Goal: Book appointment/travel/reservation

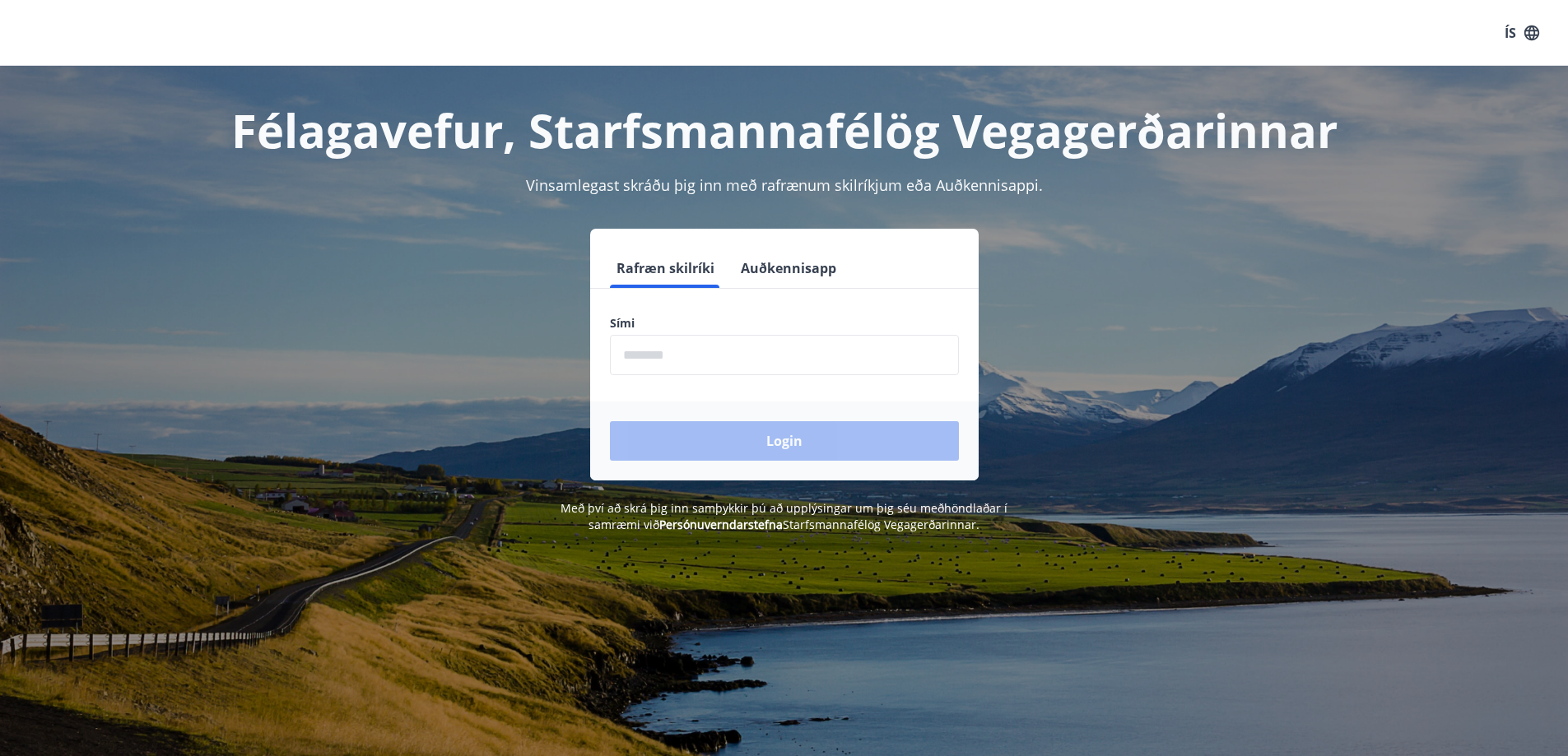
click at [749, 365] on input "phone" at bounding box center [784, 355] width 349 height 40
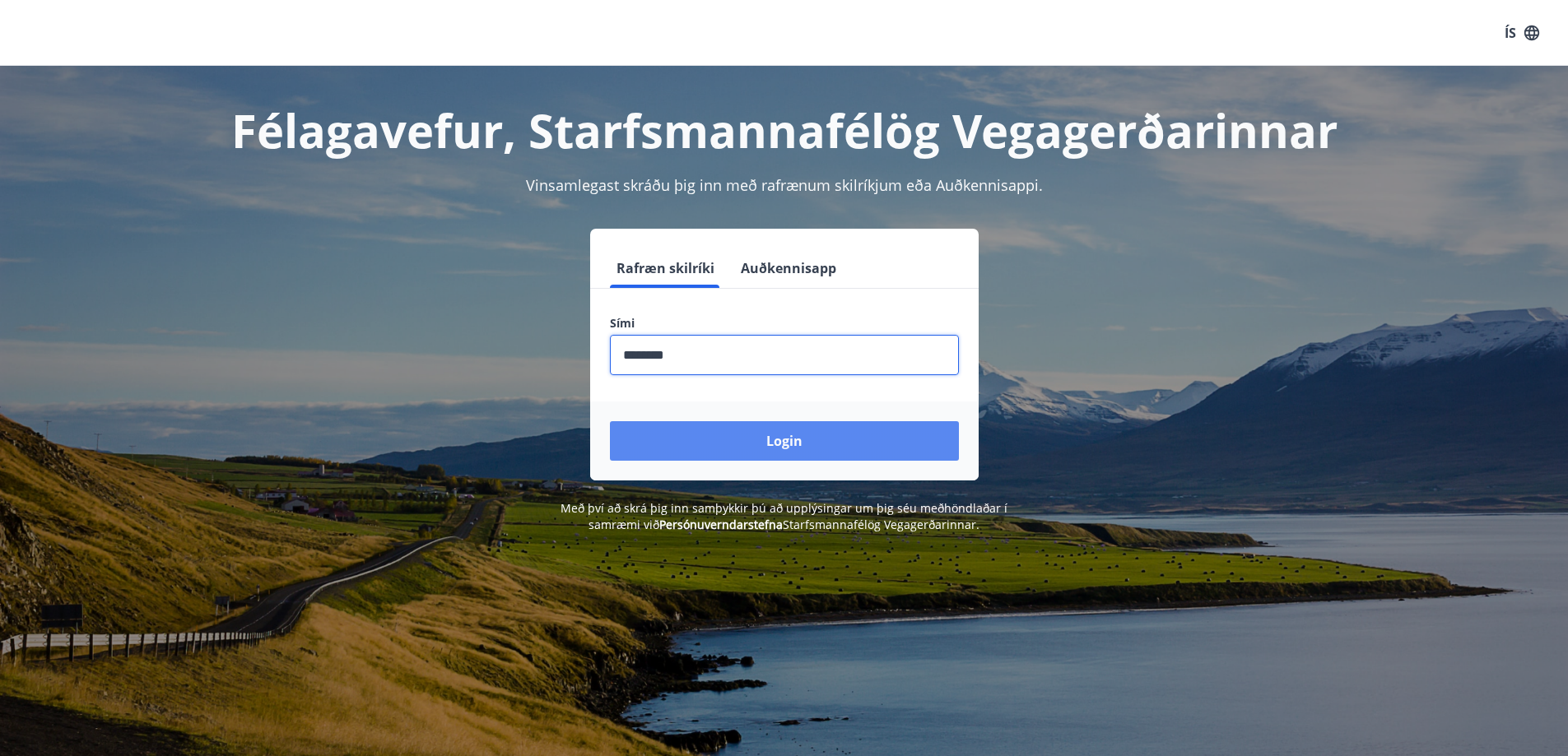
type input "********"
click at [794, 438] on button "Login" at bounding box center [784, 440] width 349 height 39
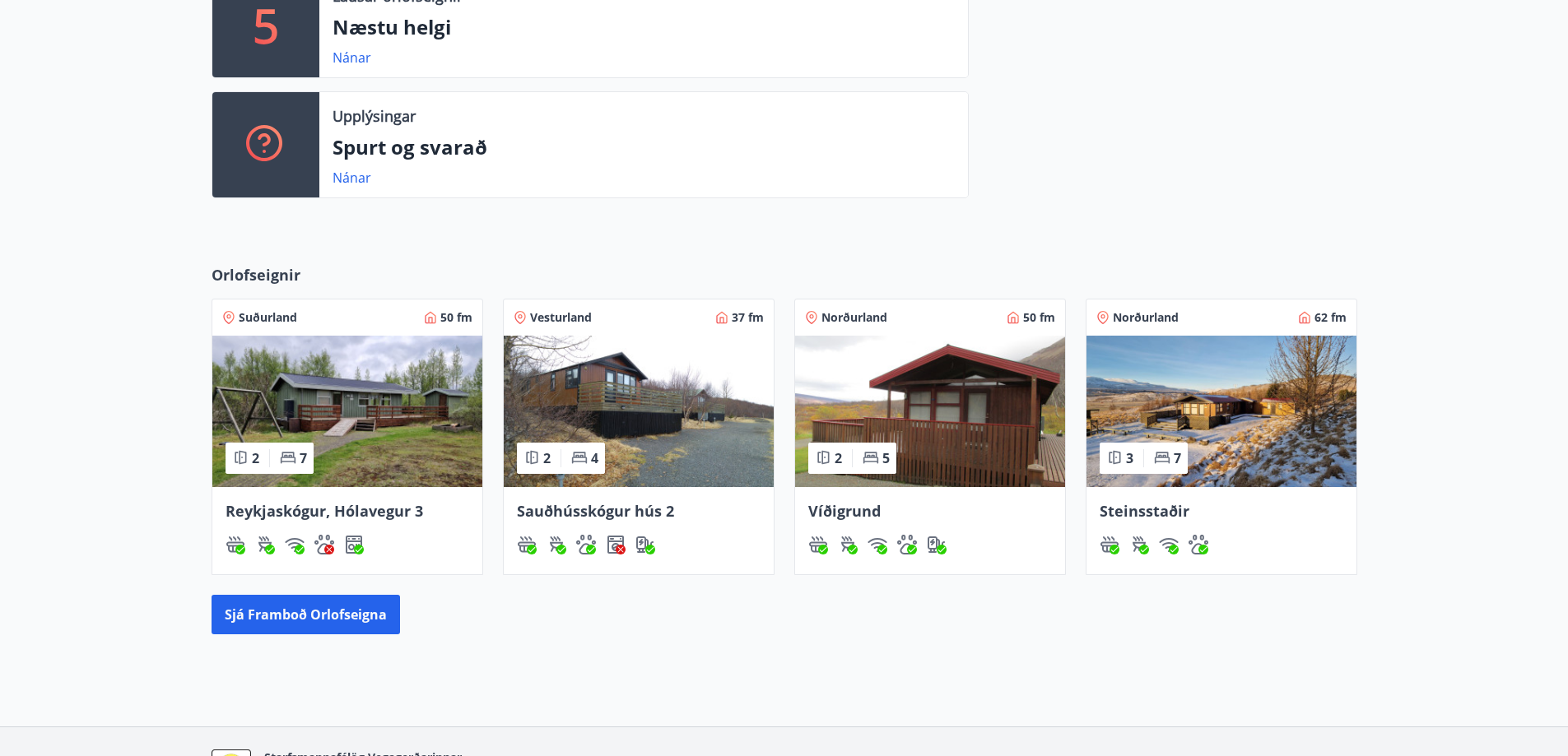
scroll to position [494, 0]
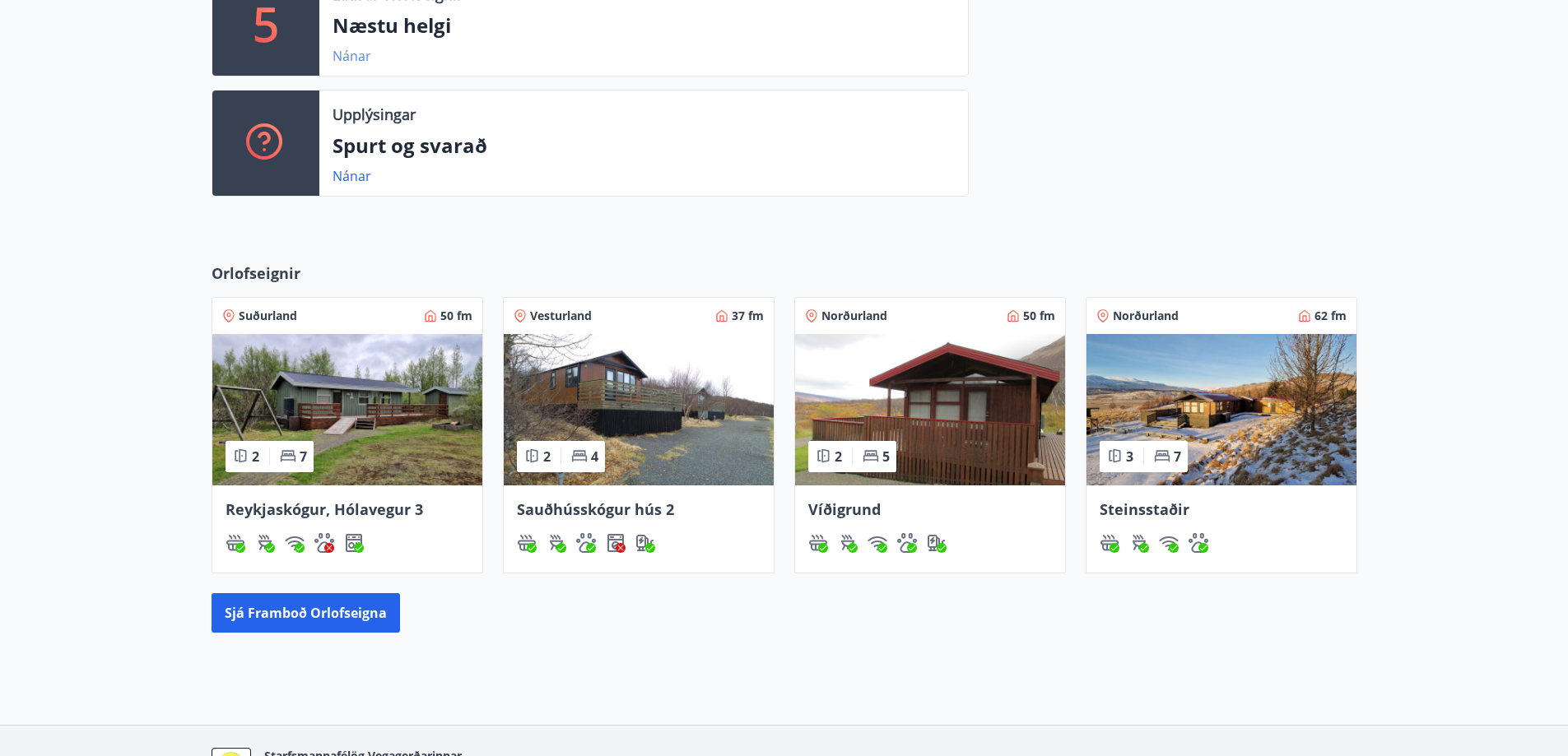
click at [360, 60] on link "Nánar" at bounding box center [351, 56] width 38 height 18
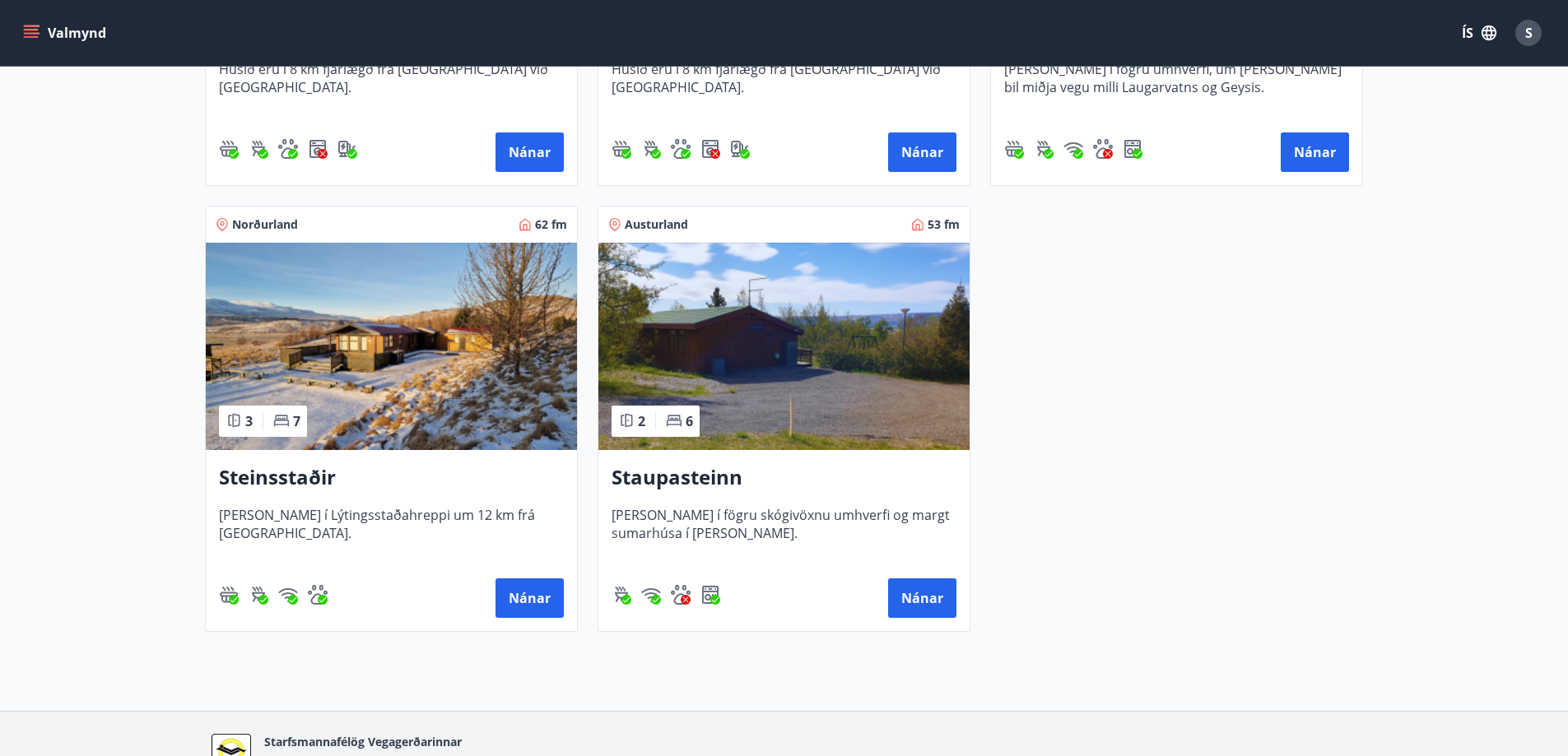
scroll to position [659, 0]
click at [917, 597] on button "Nánar" at bounding box center [922, 597] width 68 height 39
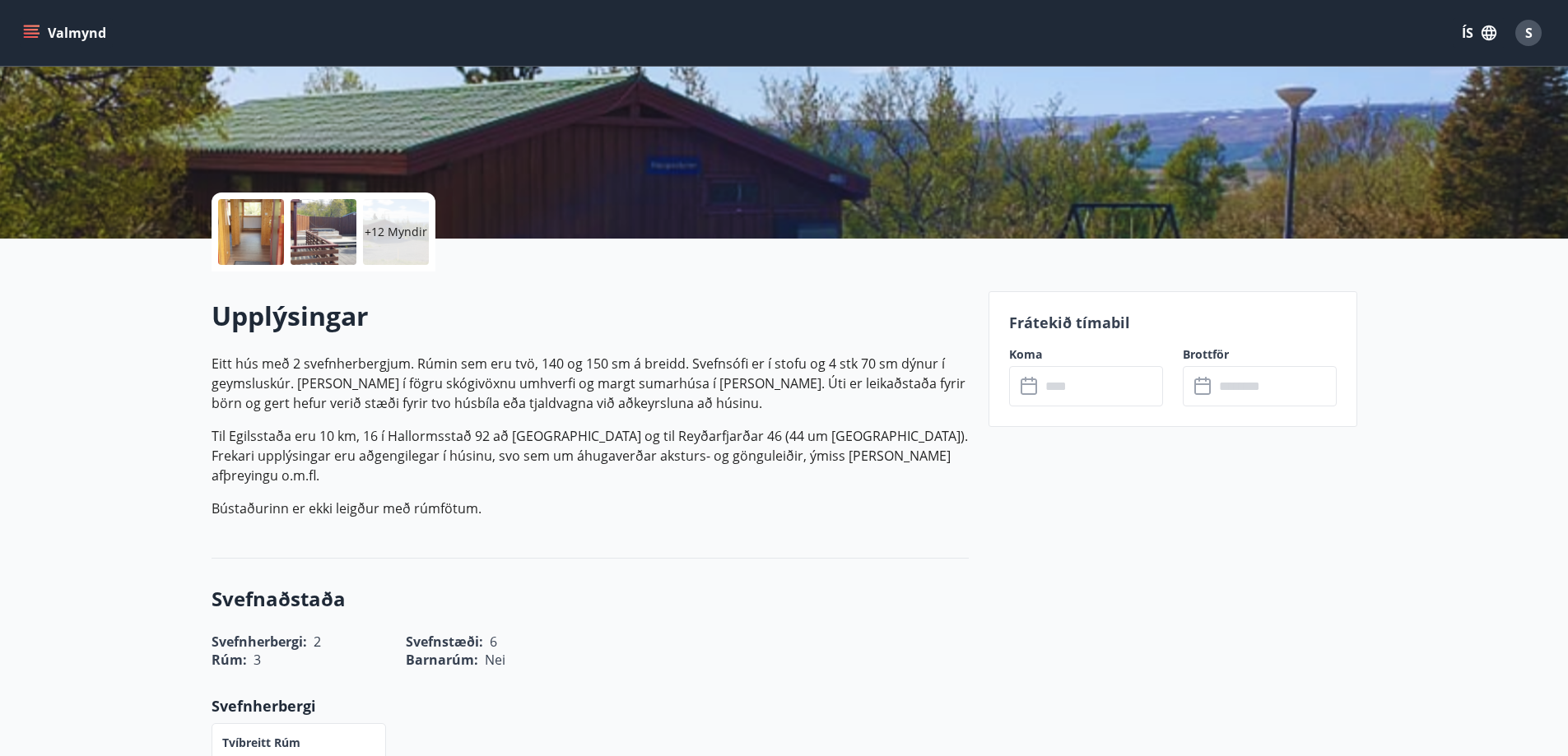
scroll to position [246, 0]
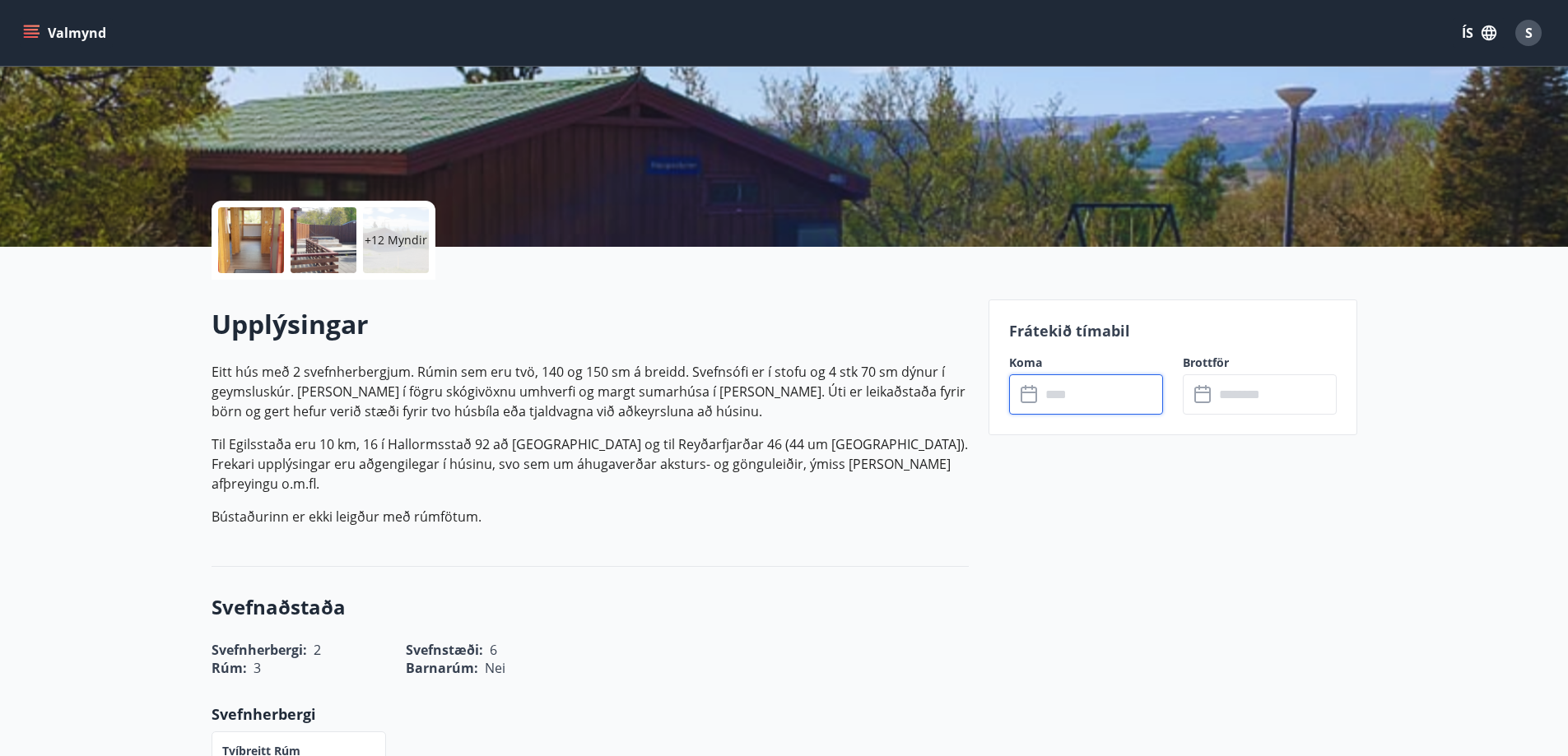
click at [1104, 410] on input "text" at bounding box center [1101, 395] width 122 height 40
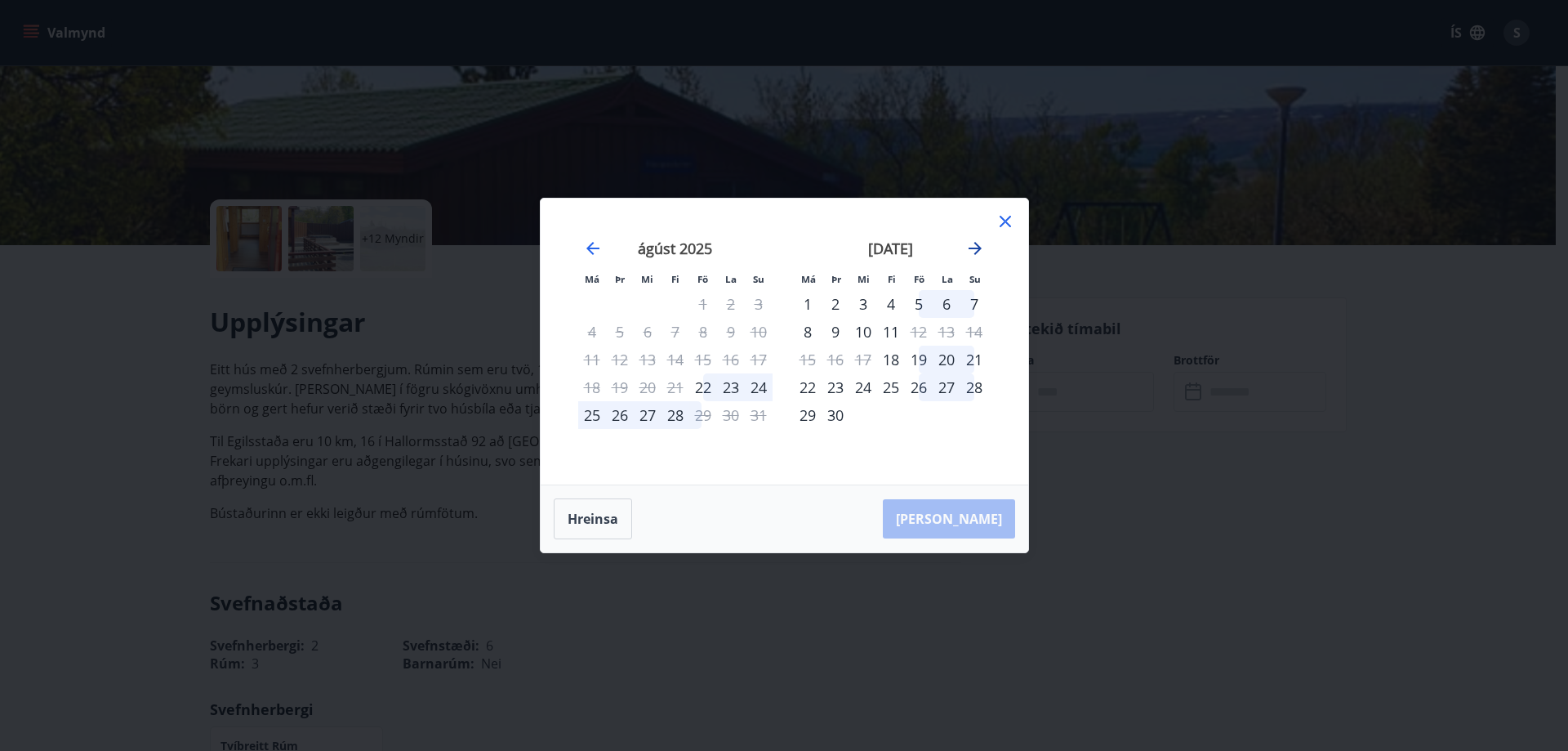
click at [978, 242] on icon "Move forward to switch to the next month." at bounding box center [975, 249] width 20 height 20
click at [611, 509] on button "Hreinsa" at bounding box center [593, 519] width 79 height 41
click at [603, 523] on button "Hreinsa" at bounding box center [593, 519] width 79 height 41
click at [1009, 219] on icon at bounding box center [1006, 222] width 20 height 20
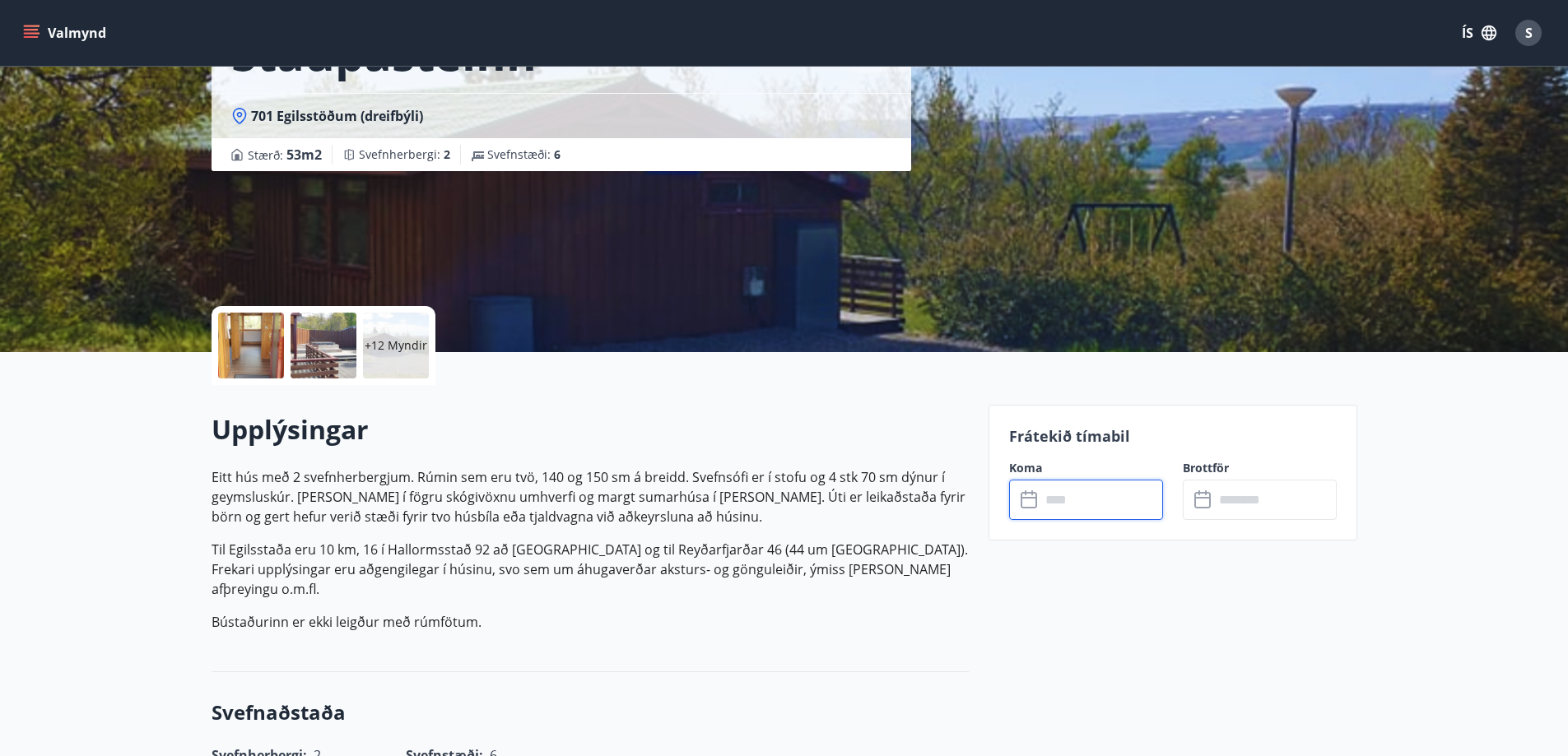
scroll to position [0, 0]
